Goal: Information Seeking & Learning: Find specific fact

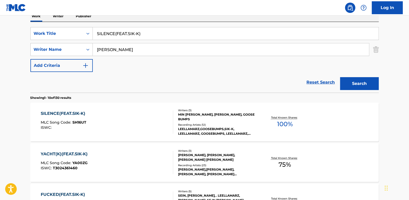
click at [318, 80] on link "Reset Search" at bounding box center [321, 82] width 34 height 11
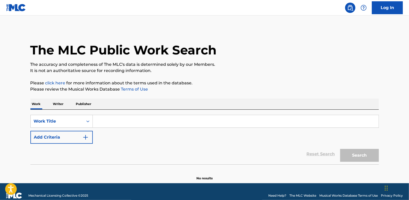
paste input "PLACEBO (FEAT. [PERSON_NAME], [PERSON_NAME], [PERSON_NAME], [PERSON_NAME], [PER…"
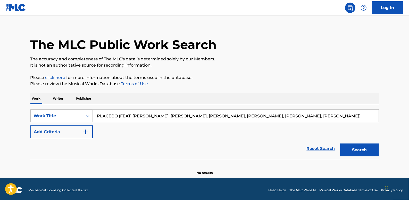
scroll to position [8, 0]
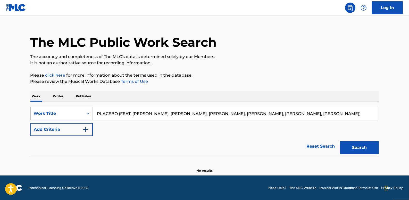
drag, startPoint x: 320, startPoint y: 119, endPoint x: 290, endPoint y: 101, distance: 34.8
click at [246, 114] on input "PLACEBO (FEAT. [PERSON_NAME], [PERSON_NAME], [PERSON_NAME], [PERSON_NAME], [PER…" at bounding box center [236, 113] width 286 height 12
type input "PLACEBO (FEAT. [PERSON_NAME], [PERSON_NAME], [PERSON_NAME], [PERSON_NAME]"
click at [363, 149] on button "Search" at bounding box center [359, 147] width 39 height 13
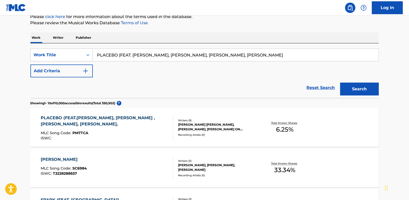
scroll to position [78, 0]
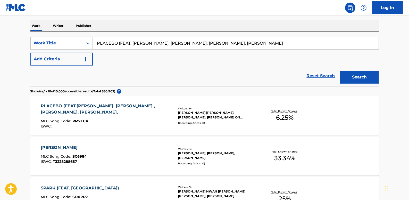
click at [320, 76] on link "Reset Search" at bounding box center [321, 75] width 34 height 11
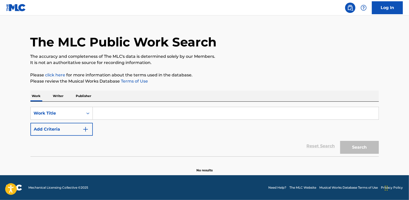
scroll to position [0, 0]
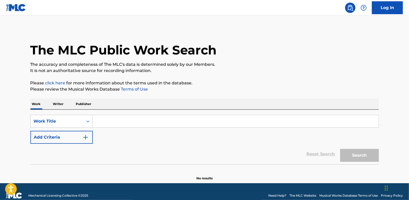
paste input "WELCOME"
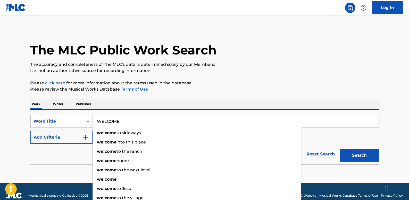
type input "WELCOME"
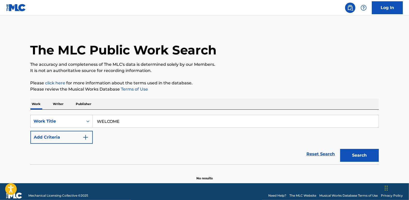
click at [54, 136] on button "Add Criteria" at bounding box center [61, 137] width 62 height 13
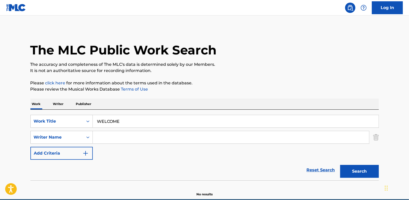
click at [124, 136] on input "Search Form" at bounding box center [231, 137] width 276 height 12
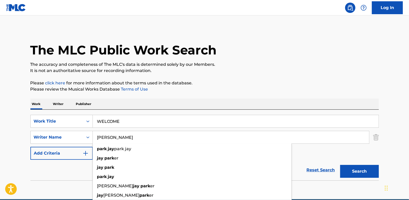
type input "[PERSON_NAME]"
click at [373, 78] on div "The MLC Public Work Search The accuracy and completeness of The MLC's data is d…" at bounding box center [204, 112] width 361 height 168
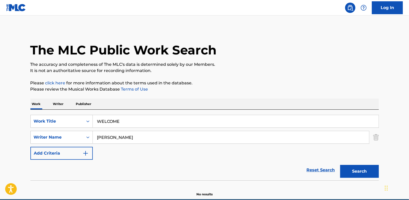
click at [364, 171] on button "Search" at bounding box center [359, 171] width 39 height 13
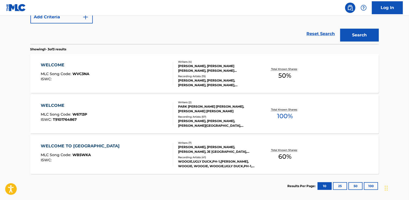
scroll to position [141, 0]
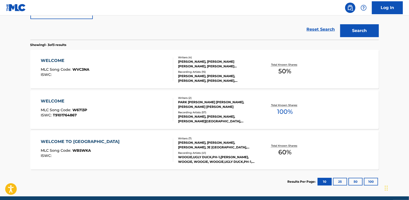
click at [137, 105] on div "WELCOME MLC Song Code : W6713P ISWC : T9101764867" at bounding box center [107, 109] width 133 height 23
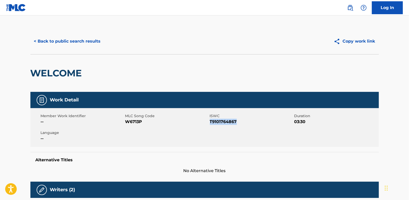
drag, startPoint x: 240, startPoint y: 122, endPoint x: 211, endPoint y: 123, distance: 28.9
click at [211, 123] on span "T9101764867" at bounding box center [251, 122] width 83 height 6
copy span "T9101764867"
drag, startPoint x: 144, startPoint y: 121, endPoint x: 126, endPoint y: 122, distance: 18.1
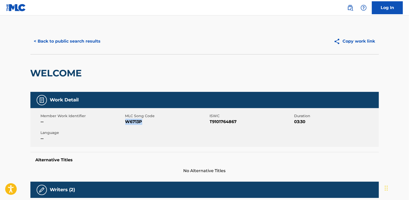
click at [126, 122] on span "W6713P" at bounding box center [166, 122] width 83 height 6
drag, startPoint x: 127, startPoint y: 122, endPoint x: 130, endPoint y: 123, distance: 3.4
copy span "W6713P"
click at [88, 38] on button "< Back to public search results" at bounding box center [67, 41] width 74 height 13
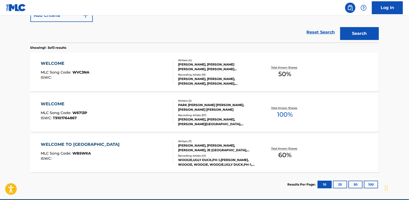
scroll to position [44, 0]
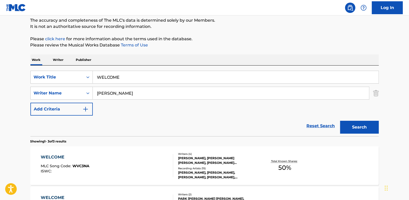
click at [318, 127] on link "Reset Search" at bounding box center [321, 125] width 34 height 11
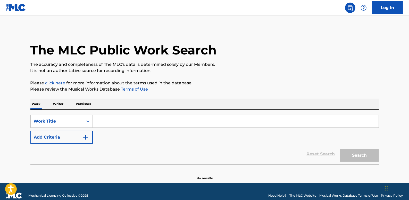
paste input "SOMEDAY (FEAT. TRADE L)"
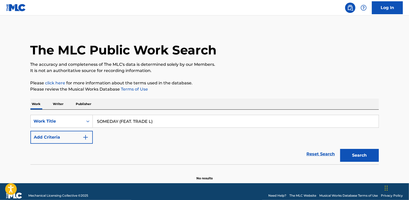
type input "SOMEDAY (FEAT. TRADE L)"
click at [71, 138] on button "Add Criteria" at bounding box center [61, 137] width 62 height 13
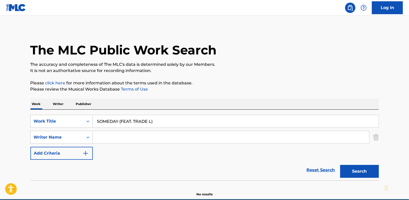
click at [106, 138] on input "Search Form" at bounding box center [231, 137] width 276 height 12
paste input "[PERSON_NAME] Hun [PERSON_NAME]"
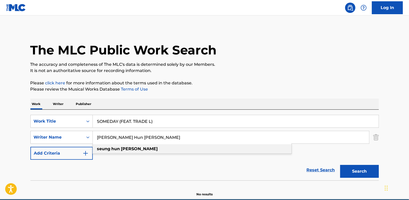
click at [121, 149] on span "Search Form" at bounding box center [120, 148] width 1 height 5
type input "[PERSON_NAME] hun [PERSON_NAME]"
click at [372, 169] on button "Search" at bounding box center [359, 171] width 39 height 13
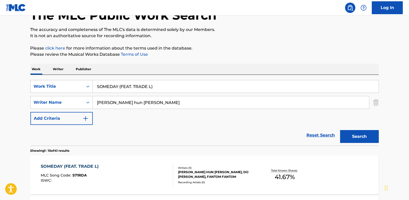
scroll to position [23, 0]
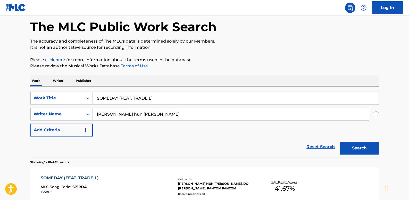
drag, startPoint x: 319, startPoint y: 144, endPoint x: 260, endPoint y: 136, distance: 58.8
click at [319, 144] on link "Reset Search" at bounding box center [321, 146] width 34 height 11
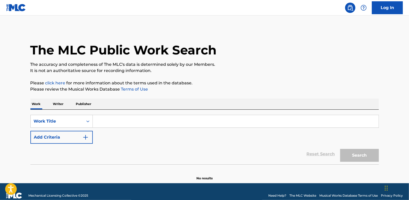
paste input "YOU AND ME"
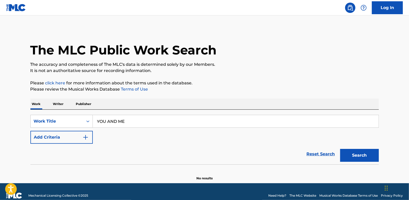
type input "YOU AND ME"
click at [68, 137] on button "Add Criteria" at bounding box center [61, 137] width 62 height 13
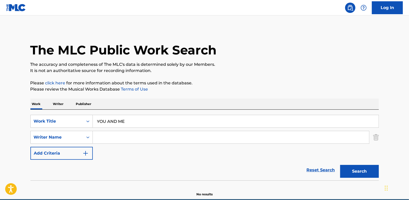
click at [112, 136] on input "Search Form" at bounding box center [231, 137] width 276 height 12
paste input "[PERSON_NAME]"
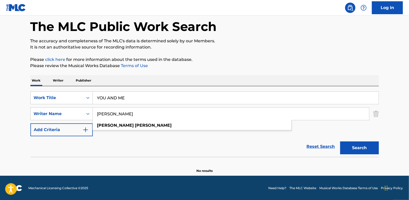
scroll to position [24, 0]
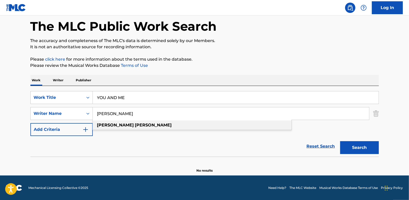
click at [170, 124] on div "[PERSON_NAME]" at bounding box center [192, 124] width 199 height 9
type input "[PERSON_NAME]"
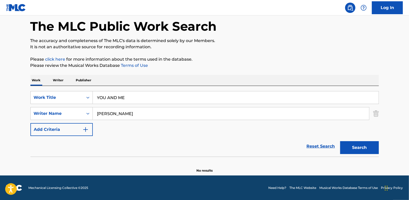
click at [360, 145] on button "Search" at bounding box center [359, 147] width 39 height 13
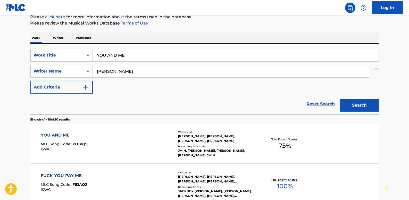
scroll to position [94, 0]
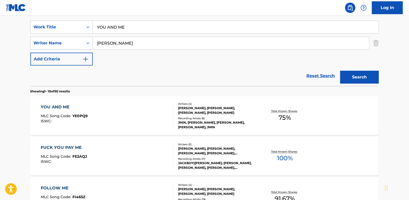
click at [314, 75] on link "Reset Search" at bounding box center [321, 75] width 34 height 11
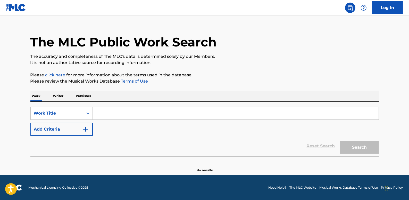
scroll to position [0, 0]
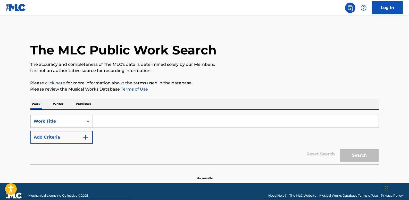
paste input "G+JUS FREESTYLE (PROD.GROOVYROOM)"
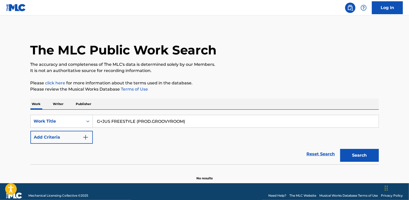
type input "G+JUS FREESTYLE (PROD.GROOVYROOM)"
drag, startPoint x: 377, startPoint y: 151, endPoint x: 371, endPoint y: 149, distance: 6.9
click at [377, 151] on button "Search" at bounding box center [359, 155] width 39 height 13
click at [68, 137] on button "Add Criteria" at bounding box center [61, 137] width 62 height 13
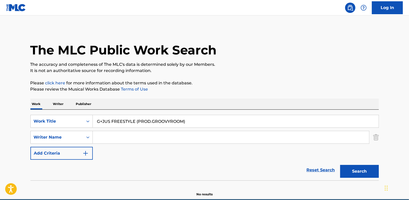
click at [109, 134] on input "Search Form" at bounding box center [231, 137] width 276 height 12
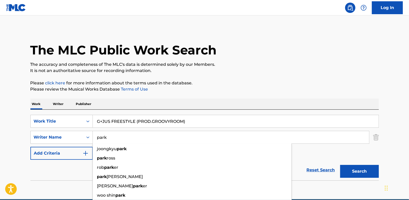
type input "park"
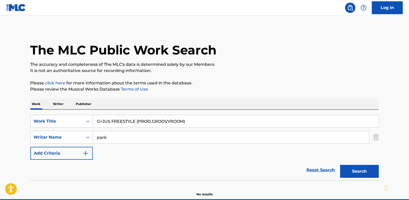
click at [361, 170] on button "Search" at bounding box center [359, 171] width 39 height 13
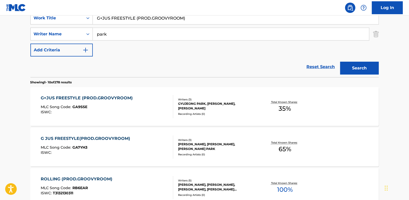
scroll to position [111, 0]
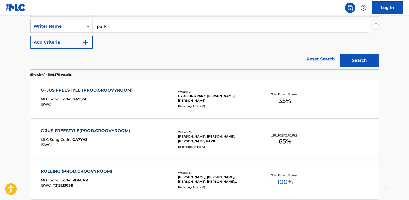
click at [147, 137] on div "G JUS FREESTYLE(PROD.GROOVYROOM) MLC Song Code : GA7YH3 ISWC :" at bounding box center [107, 139] width 133 height 23
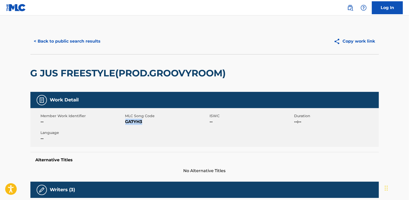
drag, startPoint x: 147, startPoint y: 121, endPoint x: 126, endPoint y: 123, distance: 21.0
click at [126, 123] on span "GA7YH3" at bounding box center [166, 122] width 83 height 6
copy span "GA7YH3"
drag, startPoint x: 48, startPoint y: 39, endPoint x: 45, endPoint y: 38, distance: 3.0
click at [46, 38] on button "< Back to public search results" at bounding box center [67, 41] width 74 height 13
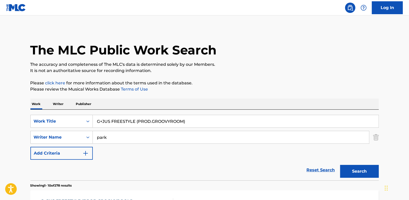
scroll to position [111, 0]
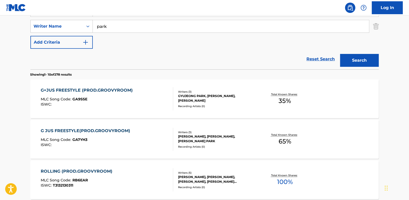
click at [321, 56] on link "Reset Search" at bounding box center [321, 58] width 34 height 11
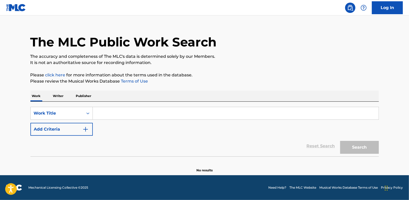
scroll to position [0, 0]
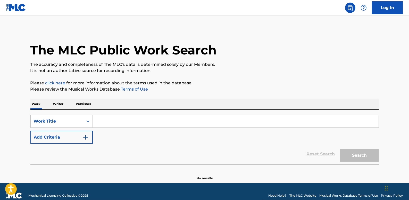
paste input "TWISTED DREAMS (FEAT.[PERSON_NAME]"
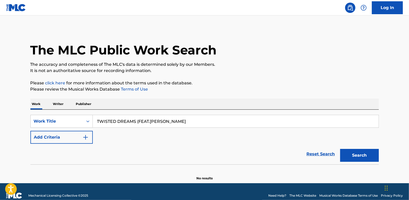
type input "TWISTED DREAMS (FEAT.[PERSON_NAME]"
click at [62, 137] on button "Add Criteria" at bounding box center [61, 137] width 62 height 13
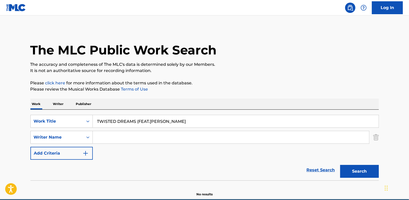
click at [104, 137] on input "Search Form" at bounding box center [231, 137] width 276 height 12
paste input "; [PERSON_NAME]"
drag, startPoint x: 99, startPoint y: 136, endPoint x: 90, endPoint y: 133, distance: 9.1
click at [90, 133] on div "SearchWithCriteriaa6e068bd-12e3-4c8e-b814-4e472d16a12c Writer Name ; [PERSON_NA…" at bounding box center [204, 137] width 349 height 13
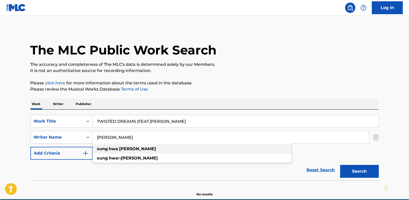
click at [113, 149] on strong "hwa" at bounding box center [113, 148] width 9 height 5
type input "[PERSON_NAME]"
click at [362, 167] on button "Search" at bounding box center [359, 171] width 39 height 13
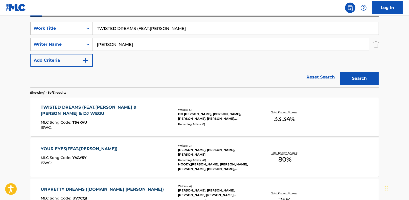
scroll to position [94, 0]
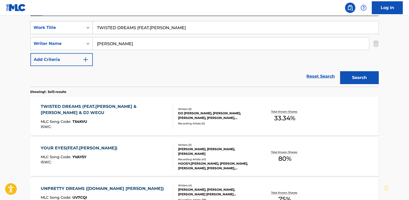
drag, startPoint x: 193, startPoint y: 26, endPoint x: 87, endPoint y: 25, distance: 105.5
click at [87, 25] on div "SearchWithCriteria06c3e48b-bede-4753-a9b3-72113a5c158e Work Title TWISTED DREAM…" at bounding box center [204, 27] width 349 height 13
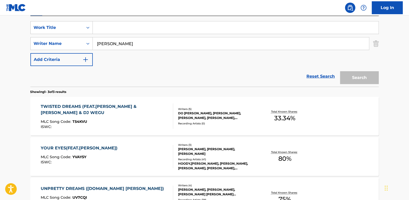
paste input "TOTG (FEAT.GIST, TRADE L)"
type input "TOTG (FEAT.GIST, TRADE L)"
click at [115, 42] on input "[PERSON_NAME]" at bounding box center [231, 43] width 276 height 12
type input "[PERSON_NAME]"
click at [369, 76] on button "Search" at bounding box center [359, 77] width 39 height 13
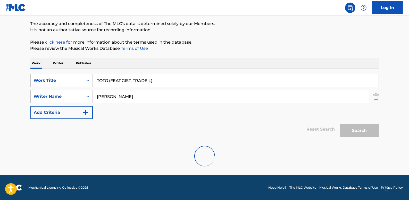
scroll to position [24, 0]
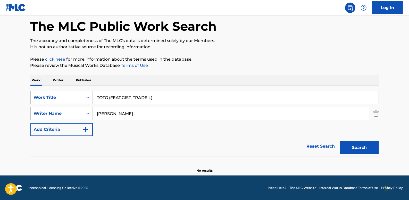
click at [377, 113] on img "Search Form" at bounding box center [376, 113] width 6 height 13
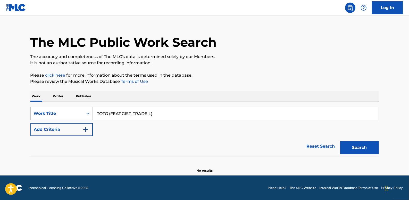
click at [369, 147] on button "Search" at bounding box center [359, 147] width 39 height 13
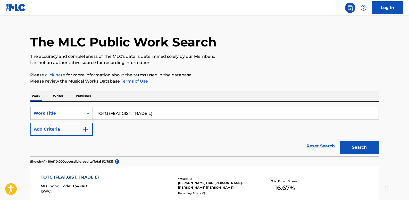
scroll to position [0, 0]
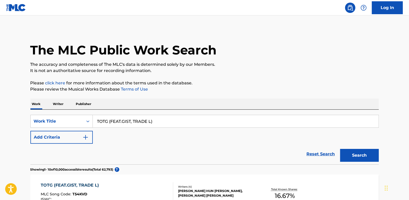
click at [316, 152] on link "Reset Search" at bounding box center [321, 153] width 34 height 11
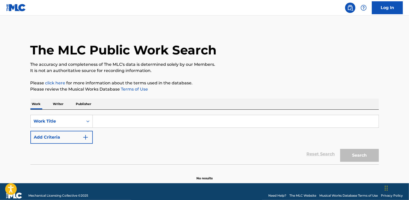
paste input "STEP SON"
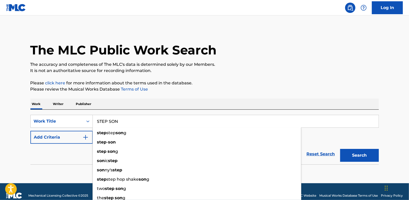
type input "STEP SON"
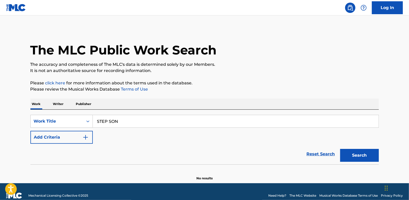
click at [66, 139] on button "Add Criteria" at bounding box center [61, 137] width 62 height 13
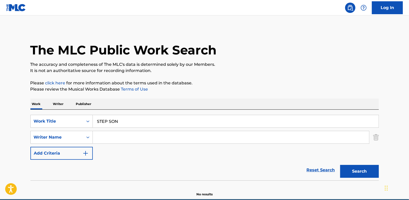
click at [98, 138] on input "Search Form" at bounding box center [231, 137] width 276 height 12
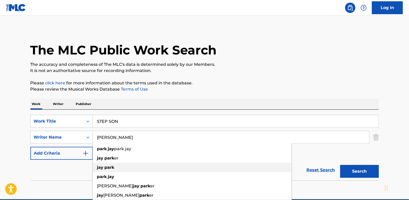
type input "[PERSON_NAME]"
click at [111, 167] on strong "park" at bounding box center [110, 167] width 10 height 5
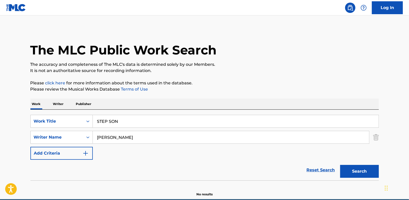
click at [370, 172] on button "Search" at bounding box center [359, 171] width 39 height 13
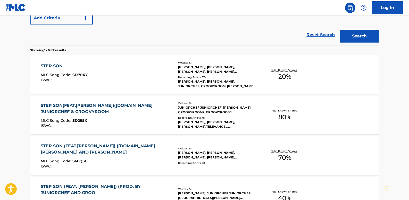
scroll to position [164, 0]
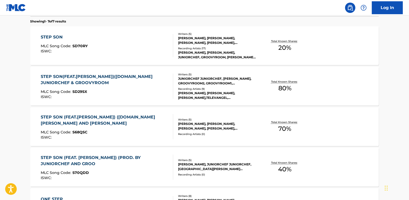
click at [151, 80] on div "STEP SON(FEAT.[PERSON_NAME])([DOMAIN_NAME] JUNIORCHEF & GROOVYROOM" at bounding box center [105, 80] width 128 height 12
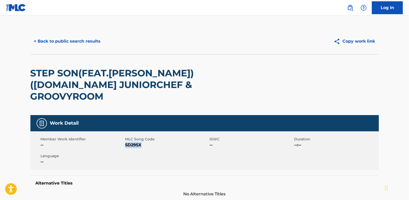
drag, startPoint x: 144, startPoint y: 133, endPoint x: 126, endPoint y: 132, distance: 18.6
click at [126, 142] on span "SD29SX" at bounding box center [166, 145] width 83 height 6
drag, startPoint x: 126, startPoint y: 132, endPoint x: 131, endPoint y: 134, distance: 5.0
copy span "SD29SX"
click at [82, 39] on button "< Back to public search results" at bounding box center [67, 41] width 74 height 13
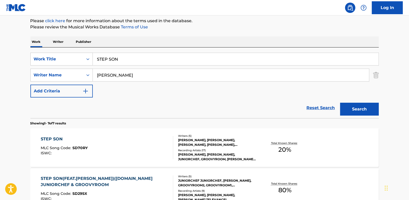
scroll to position [6, 0]
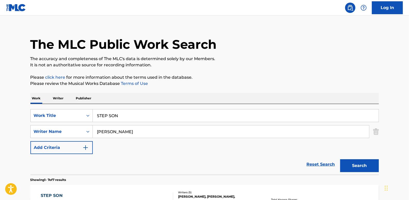
click at [327, 161] on link "Reset Search" at bounding box center [321, 164] width 34 height 11
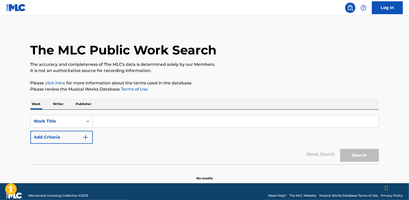
paste input "PLOTTIN (FEAT.ILL [PERSON_NAME])([DOMAIN_NAME] [PERSON_NAME])"
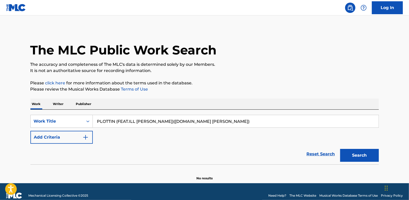
type input "PLOTTIN (FEAT.ILL [PERSON_NAME])([DOMAIN_NAME] [PERSON_NAME])"
click at [64, 136] on button "Add Criteria" at bounding box center [61, 137] width 62 height 13
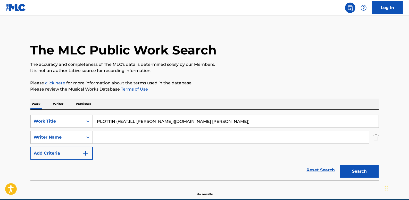
click at [100, 132] on input "Search Form" at bounding box center [231, 137] width 276 height 12
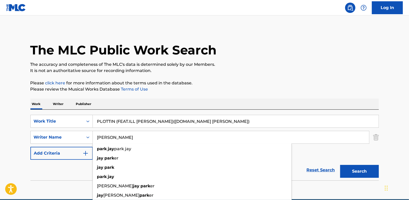
type input "[PERSON_NAME]"
click at [365, 170] on button "Search" at bounding box center [359, 171] width 39 height 13
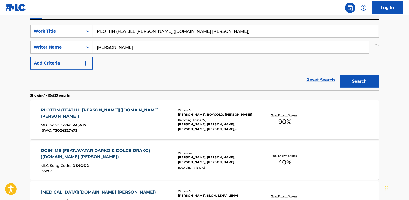
scroll to position [94, 0]
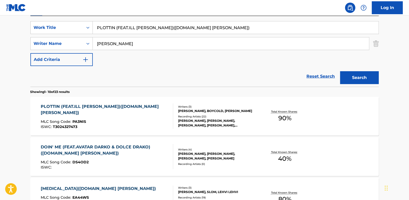
click at [154, 116] on div "PLOTTIN (FEAT.ILL [PERSON_NAME])([DOMAIN_NAME] BOYCOLD) MLC Song Code : PA3NIS …" at bounding box center [107, 115] width 133 height 25
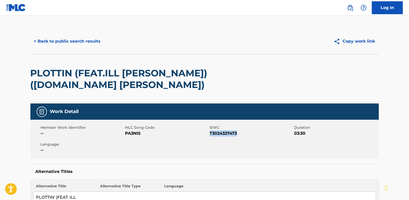
drag, startPoint x: 243, startPoint y: 133, endPoint x: 210, endPoint y: 133, distance: 32.8
click at [210, 133] on span "T3024327473" at bounding box center [251, 133] width 83 height 6
drag, startPoint x: 210, startPoint y: 133, endPoint x: 217, endPoint y: 134, distance: 6.5
copy span "T3024327473"
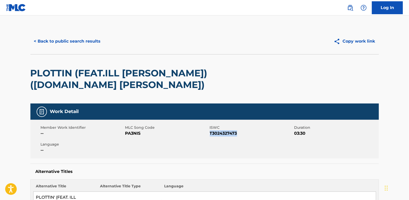
click at [83, 41] on button "< Back to public search results" at bounding box center [67, 41] width 74 height 13
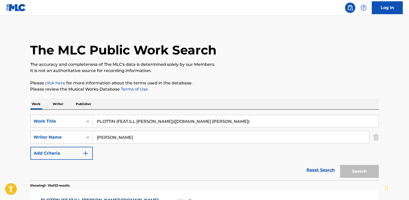
scroll to position [94, 0]
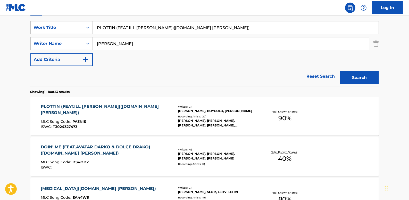
click at [326, 74] on link "Reset Search" at bounding box center [321, 76] width 34 height 11
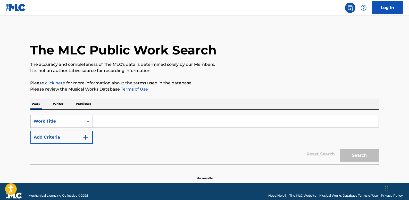
paste input "WAMEME"
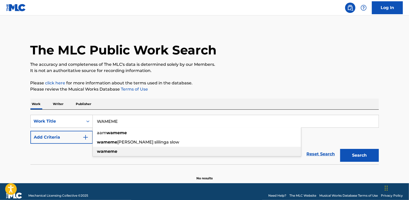
click at [121, 149] on div "wameme" at bounding box center [197, 151] width 208 height 9
type input "wameme"
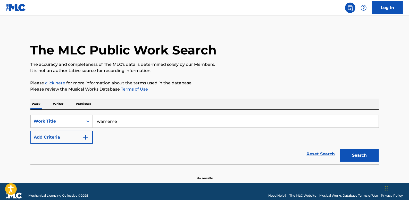
click at [64, 136] on button "Add Criteria" at bounding box center [61, 137] width 62 height 13
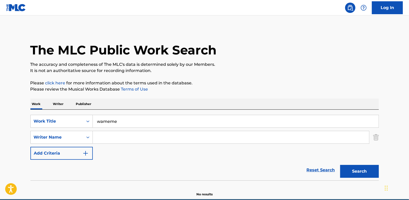
paste input "; [PERSON_NAME]"
drag, startPoint x: 99, startPoint y: 134, endPoint x: 87, endPoint y: 134, distance: 11.9
click at [87, 134] on div "SearchWithCriteriaa6e068bd-12e3-4c8e-b814-4e472d16a12c Writer Name ; [PERSON_NA…" at bounding box center [204, 137] width 349 height 13
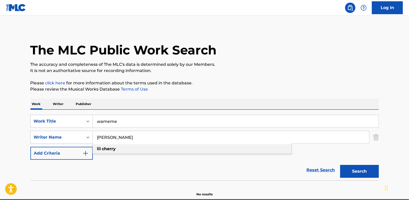
click at [139, 148] on div "[PERSON_NAME]" at bounding box center [192, 148] width 199 height 9
type input "[PERSON_NAME]"
click at [368, 170] on button "Search" at bounding box center [359, 171] width 39 height 13
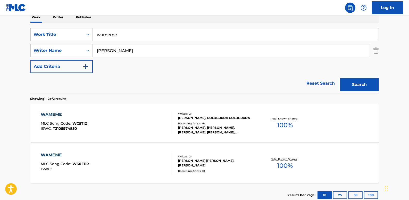
scroll to position [94, 0]
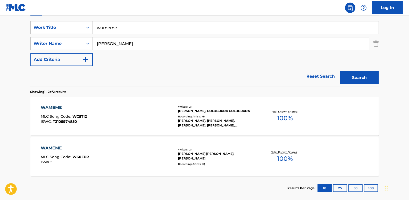
click at [117, 111] on div "WAMEME MLC Song Code : WC5TI2 ISWC : T3105974850" at bounding box center [107, 115] width 133 height 23
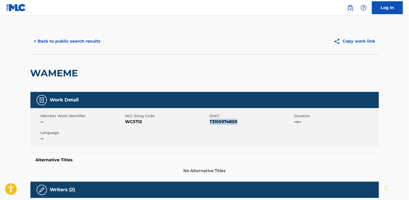
drag, startPoint x: 243, startPoint y: 119, endPoint x: 210, endPoint y: 120, distance: 33.3
click at [210, 120] on span "T3105974850" at bounding box center [251, 122] width 83 height 6
drag, startPoint x: 210, startPoint y: 120, endPoint x: 221, endPoint y: 121, distance: 11.1
copy span "T3105974850"
click at [81, 37] on button "< Back to public search results" at bounding box center [67, 41] width 74 height 13
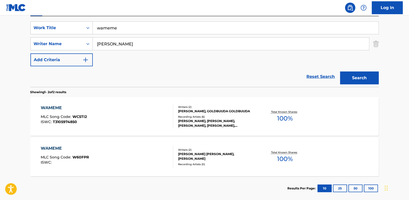
scroll to position [94, 0]
click at [131, 118] on div "WAMEME MLC Song Code : WC5TI2 ISWC : T3105974850" at bounding box center [107, 115] width 133 height 23
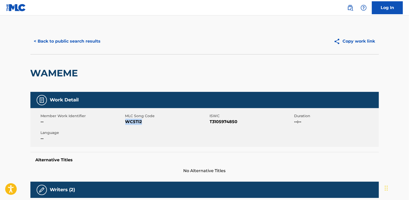
drag, startPoint x: 146, startPoint y: 122, endPoint x: 126, endPoint y: 120, distance: 20.2
click at [126, 120] on span "WC5TI2" at bounding box center [166, 122] width 83 height 6
drag, startPoint x: 126, startPoint y: 120, endPoint x: 129, endPoint y: 122, distance: 3.7
copy span "WC5TI2"
click at [80, 41] on button "< Back to public search results" at bounding box center [67, 41] width 74 height 13
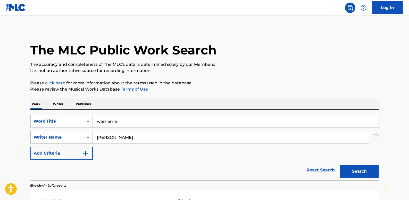
scroll to position [92, 0]
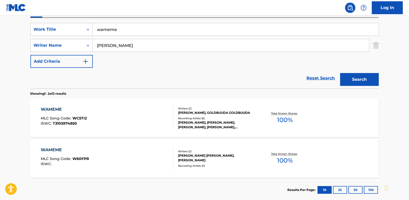
click at [323, 77] on link "Reset Search" at bounding box center [321, 77] width 34 height 11
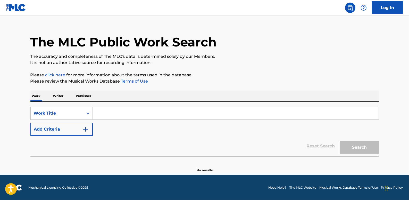
scroll to position [0, 0]
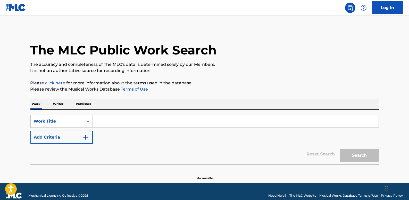
paste input "ROCKSTARS"
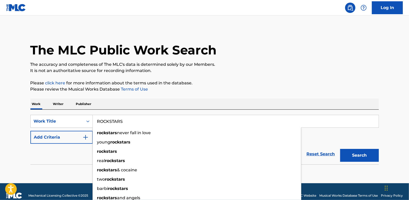
type input "ROCKSTARS"
click at [68, 135] on button "Add Criteria" at bounding box center [61, 137] width 62 height 13
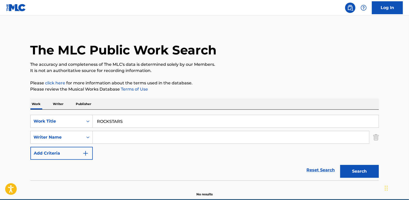
click at [101, 134] on input "Search Form" at bounding box center [231, 137] width 276 height 12
paste input "[PERSON_NAME] [PERSON_NAME];"
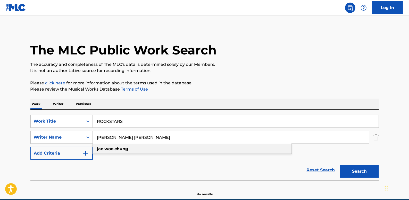
click at [143, 150] on div "[PERSON_NAME] [PERSON_NAME]" at bounding box center [192, 148] width 199 height 9
type input "[PERSON_NAME] [PERSON_NAME]"
click at [359, 172] on button "Search" at bounding box center [359, 171] width 39 height 13
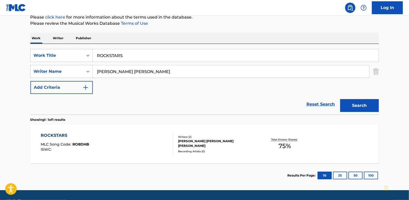
scroll to position [70, 0]
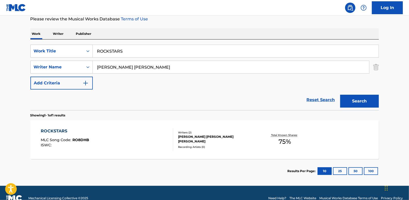
drag, startPoint x: 315, startPoint y: 97, endPoint x: 232, endPoint y: 90, distance: 83.3
click at [315, 97] on link "Reset Search" at bounding box center [321, 99] width 34 height 11
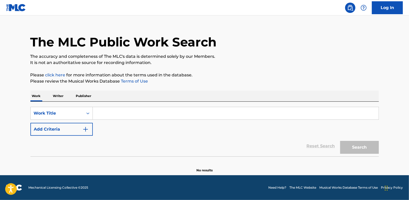
scroll to position [0, 0]
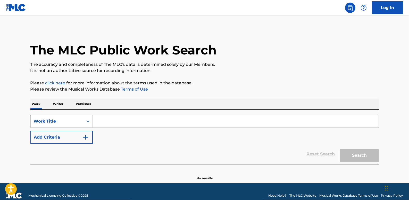
paste input "ROBABANK (FEAT.LIL CHERRY)"
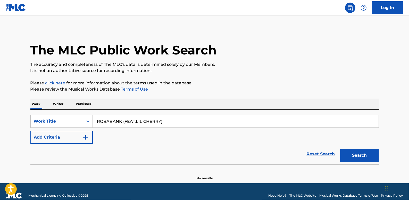
type input "ROBABANK (FEAT.LIL CHERRY)"
click at [54, 134] on button "Add Criteria" at bounding box center [61, 137] width 62 height 13
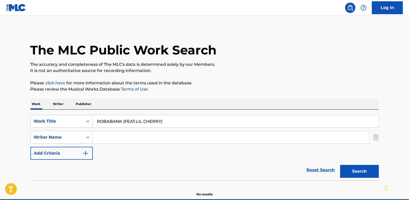
click at [98, 139] on input "Search Form" at bounding box center [231, 137] width 276 height 12
paste input "[PERSON_NAME];"
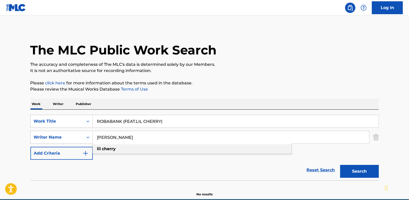
click at [109, 149] on strong "cherry" at bounding box center [109, 148] width 14 height 5
type input "[PERSON_NAME]"
click at [367, 171] on button "Search" at bounding box center [359, 171] width 39 height 13
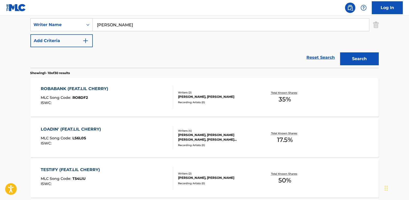
scroll to position [117, 0]
